Goal: Information Seeking & Learning: Find specific fact

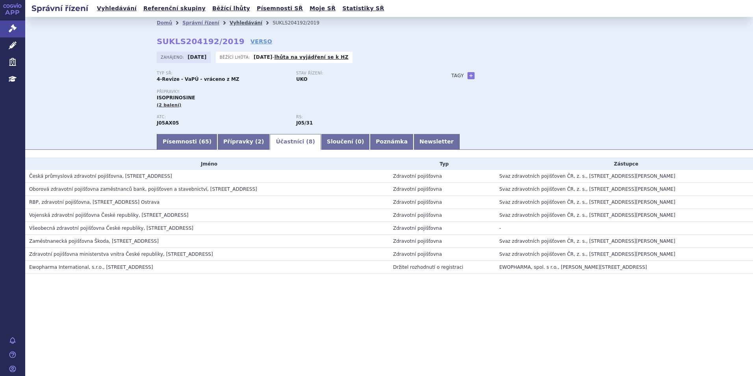
click at [235, 23] on link "Vyhledávání" at bounding box center [246, 23] width 33 height 6
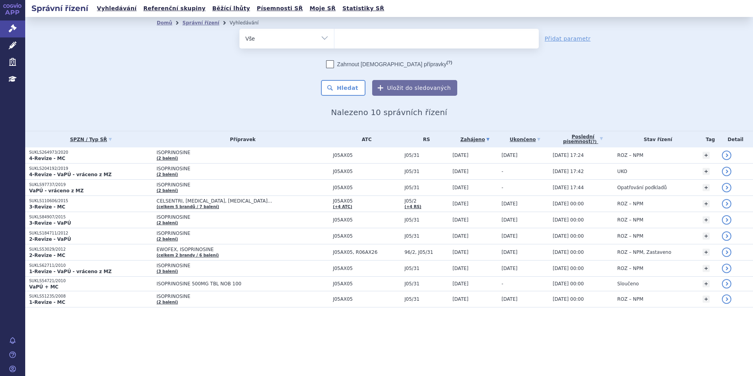
click at [377, 38] on ul at bounding box center [437, 37] width 205 height 17
click at [335, 38] on select "isoprinosine" at bounding box center [334, 38] width 0 height 20
click at [377, 38] on ul at bounding box center [437, 37] width 205 height 17
click at [335, 38] on select "isoprinosine" at bounding box center [334, 38] width 0 height 20
select select "isoprinosine"
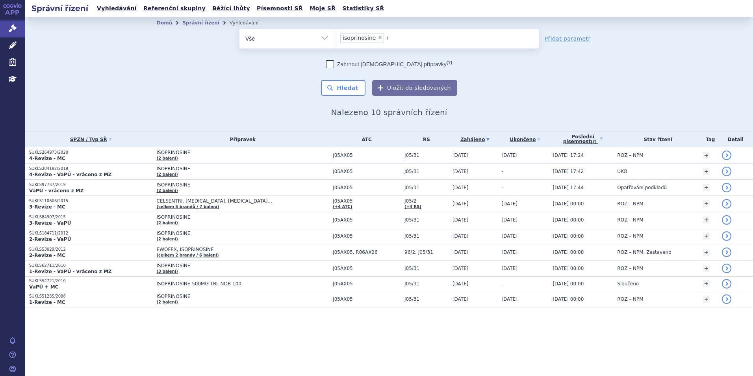
type input "ry"
type input "ryst"
type input "rystig"
type input "rystiggo"
click at [344, 87] on button "Hledat" at bounding box center [343, 88] width 45 height 16
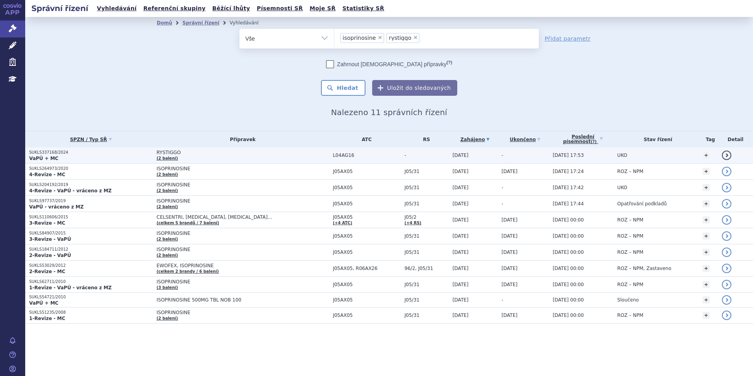
click at [91, 151] on p "SUKLS337168/2024" at bounding box center [91, 153] width 124 height 6
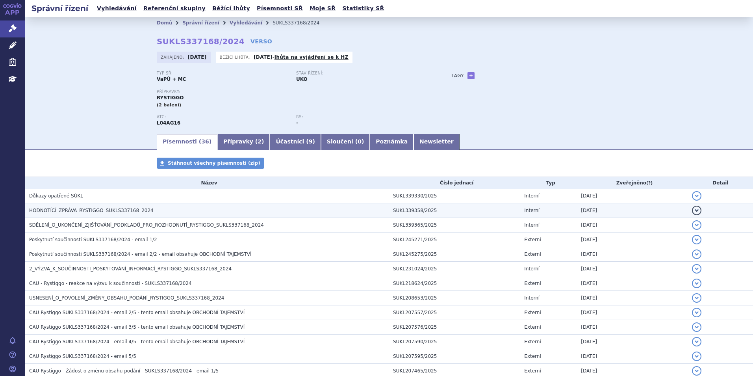
click at [149, 206] on h3 "HODNOTÍCÍ_ZPRÁVA_RYSTIGGO_SUKLS337168_2024" at bounding box center [209, 210] width 360 height 8
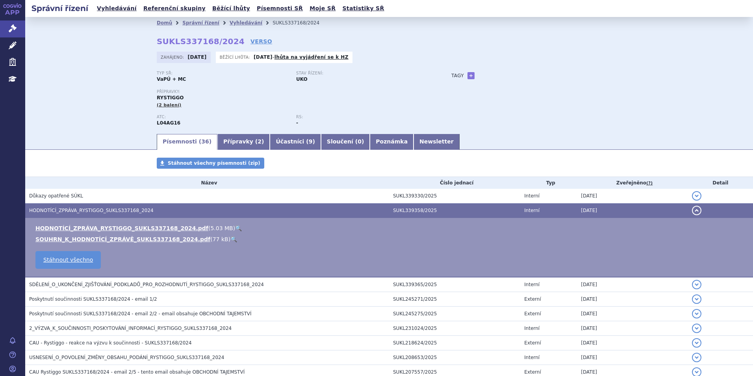
click at [235, 230] on link "🔍" at bounding box center [238, 228] width 7 height 6
